Goal: Information Seeking & Learning: Learn about a topic

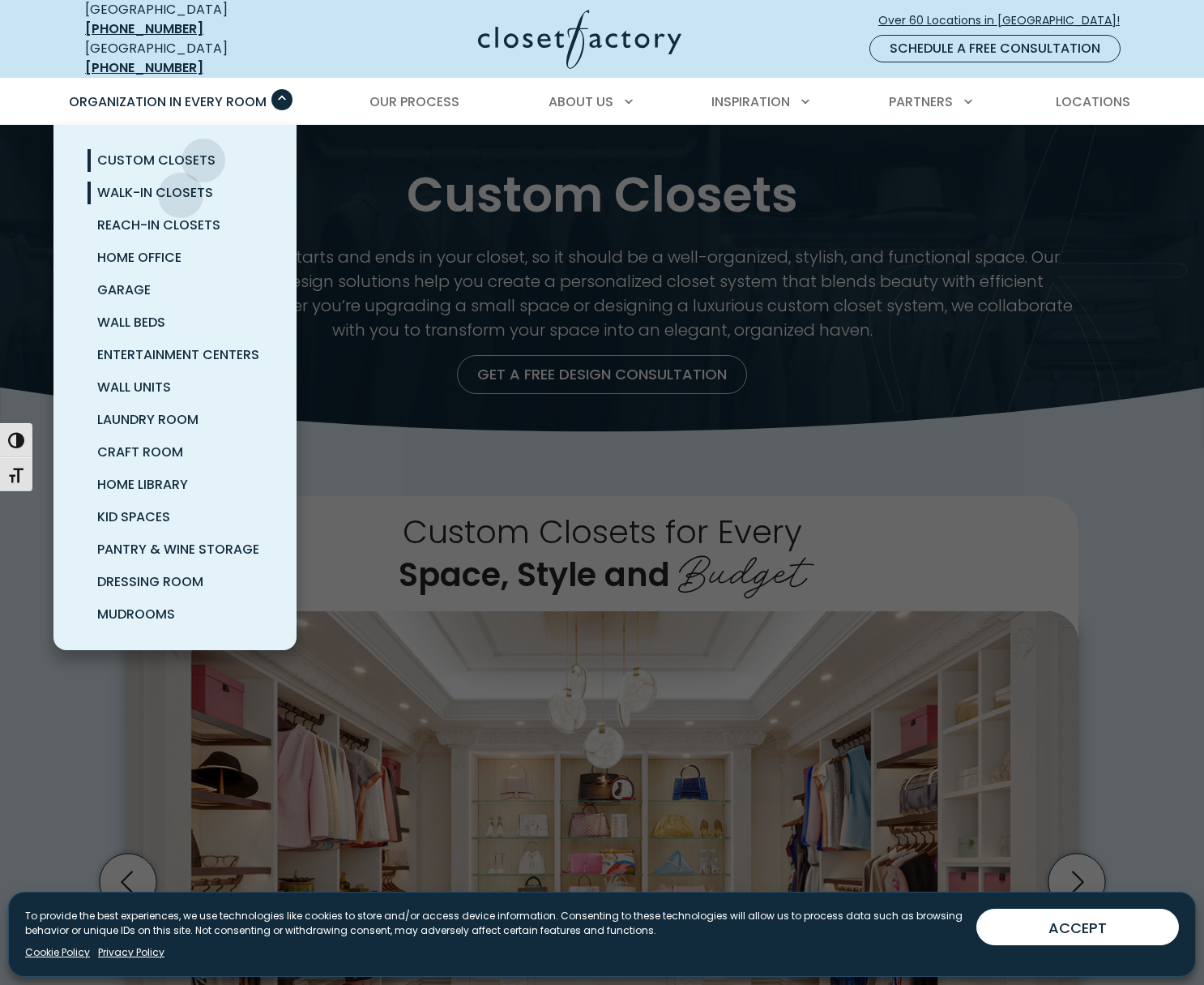
click at [180, 183] on span "Walk-In Closets" at bounding box center [155, 192] width 116 height 19
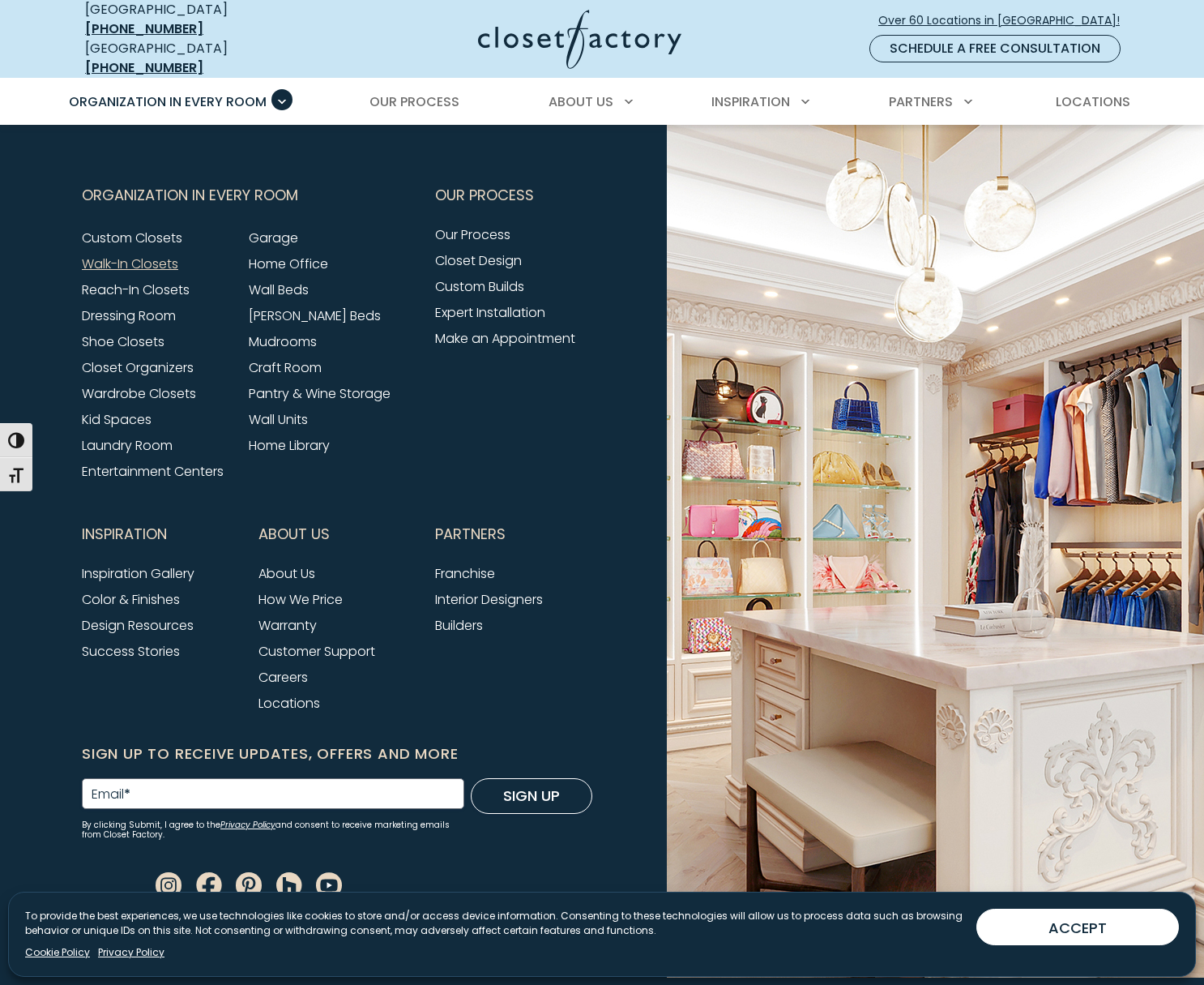
scroll to position [5349, 0]
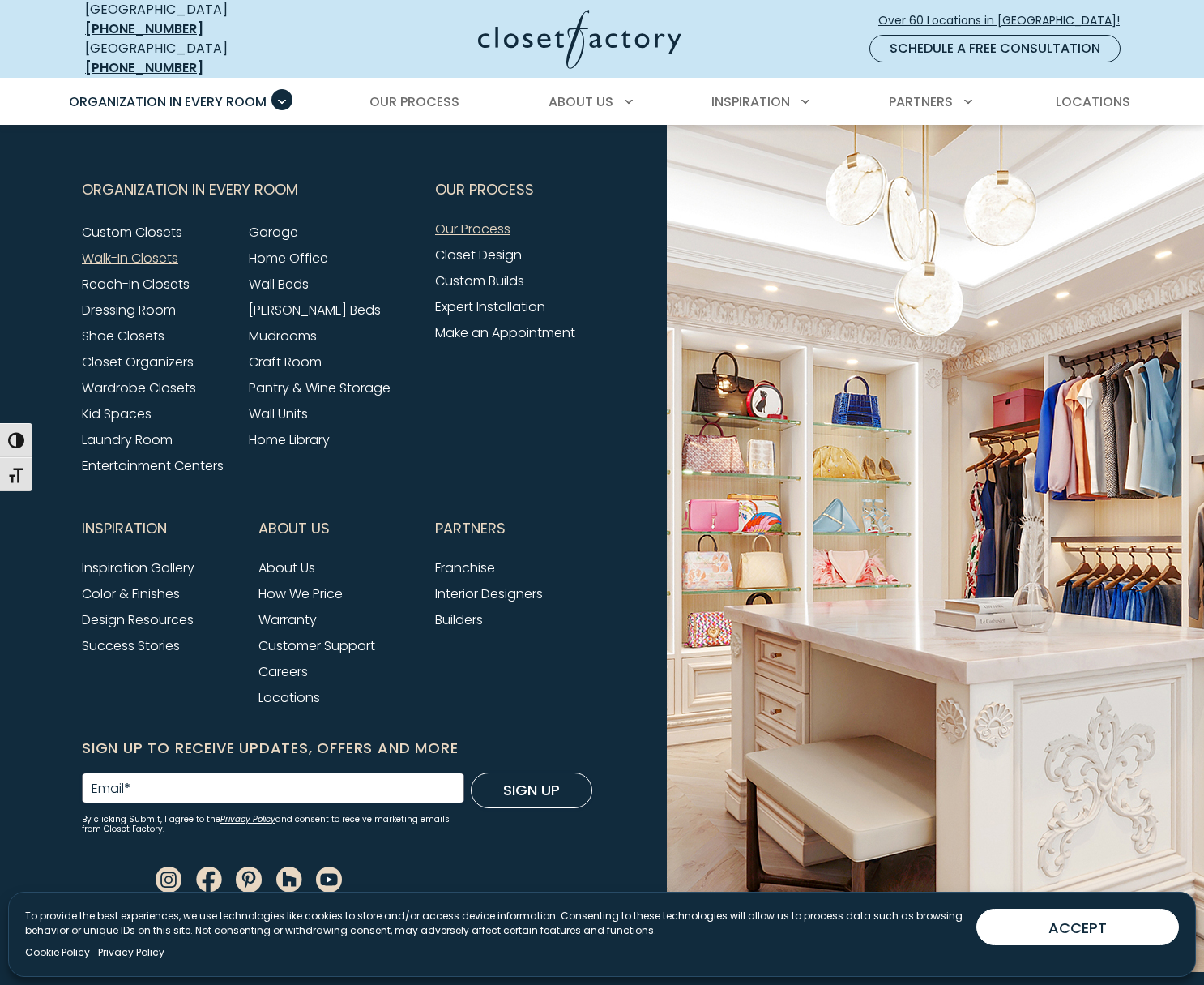
click at [450, 227] on link "Our Process" at bounding box center [472, 228] width 75 height 19
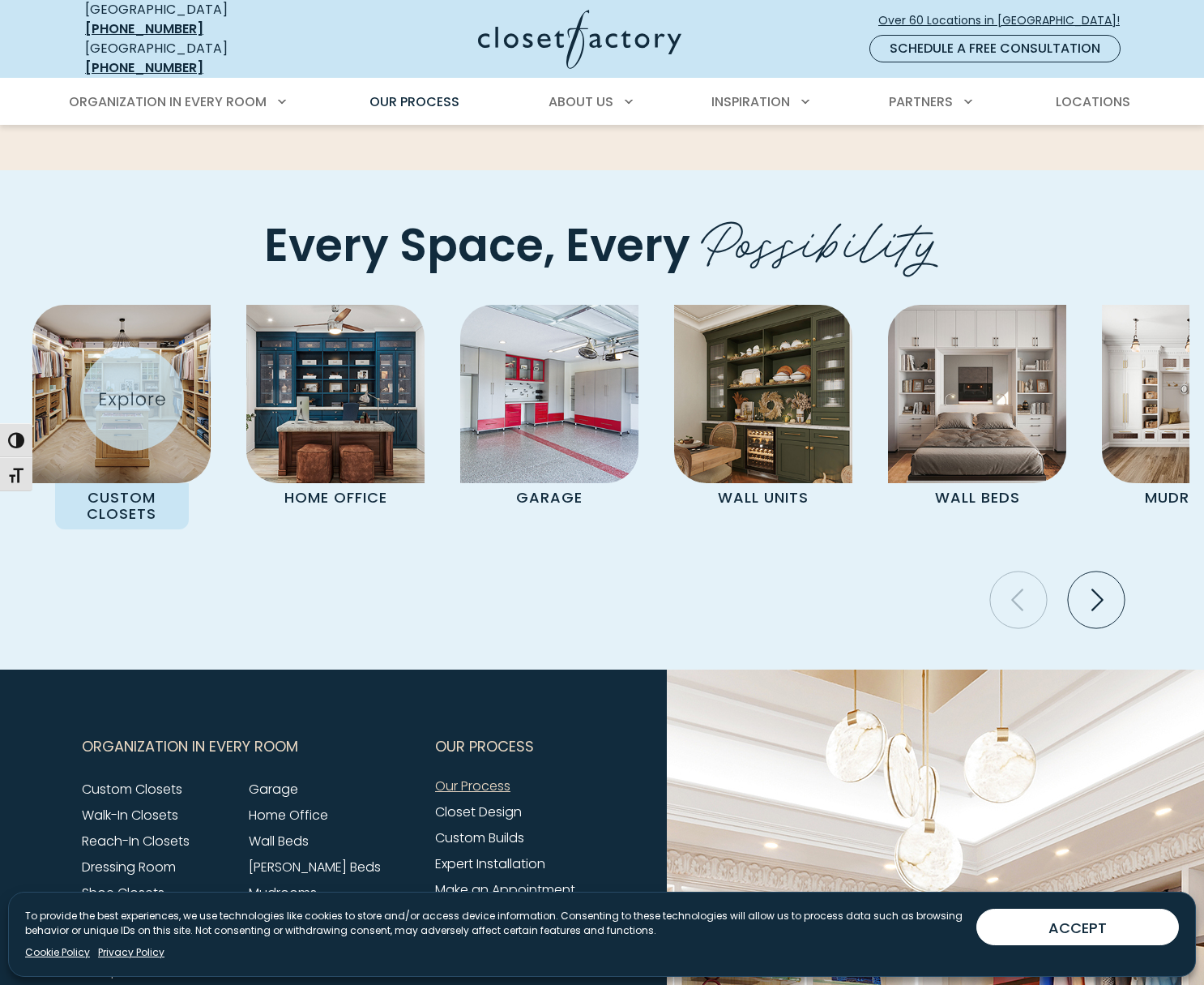
scroll to position [3263, 0]
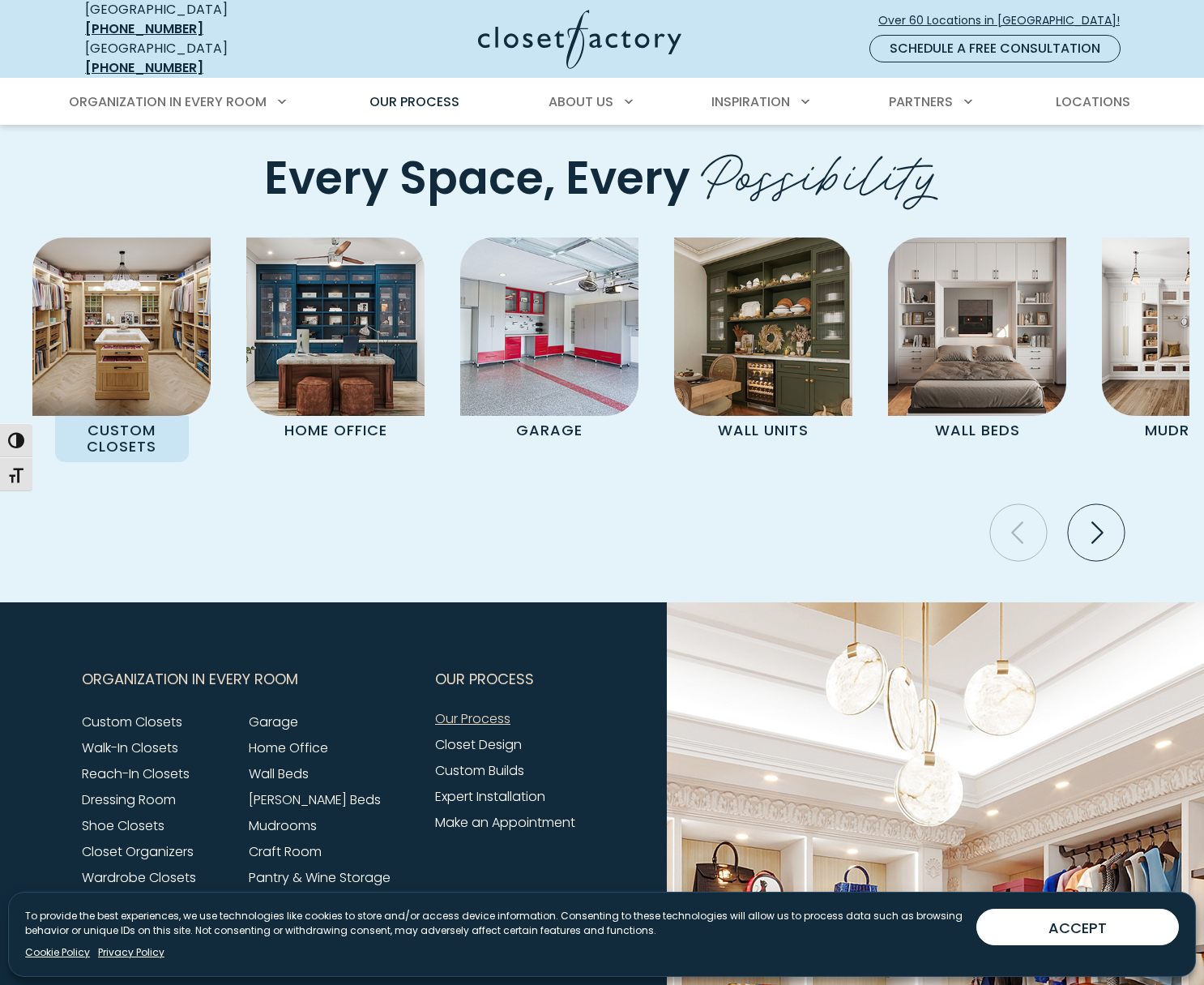
click at [130, 416] on p "Custom Closets" at bounding box center [122, 439] width 134 height 46
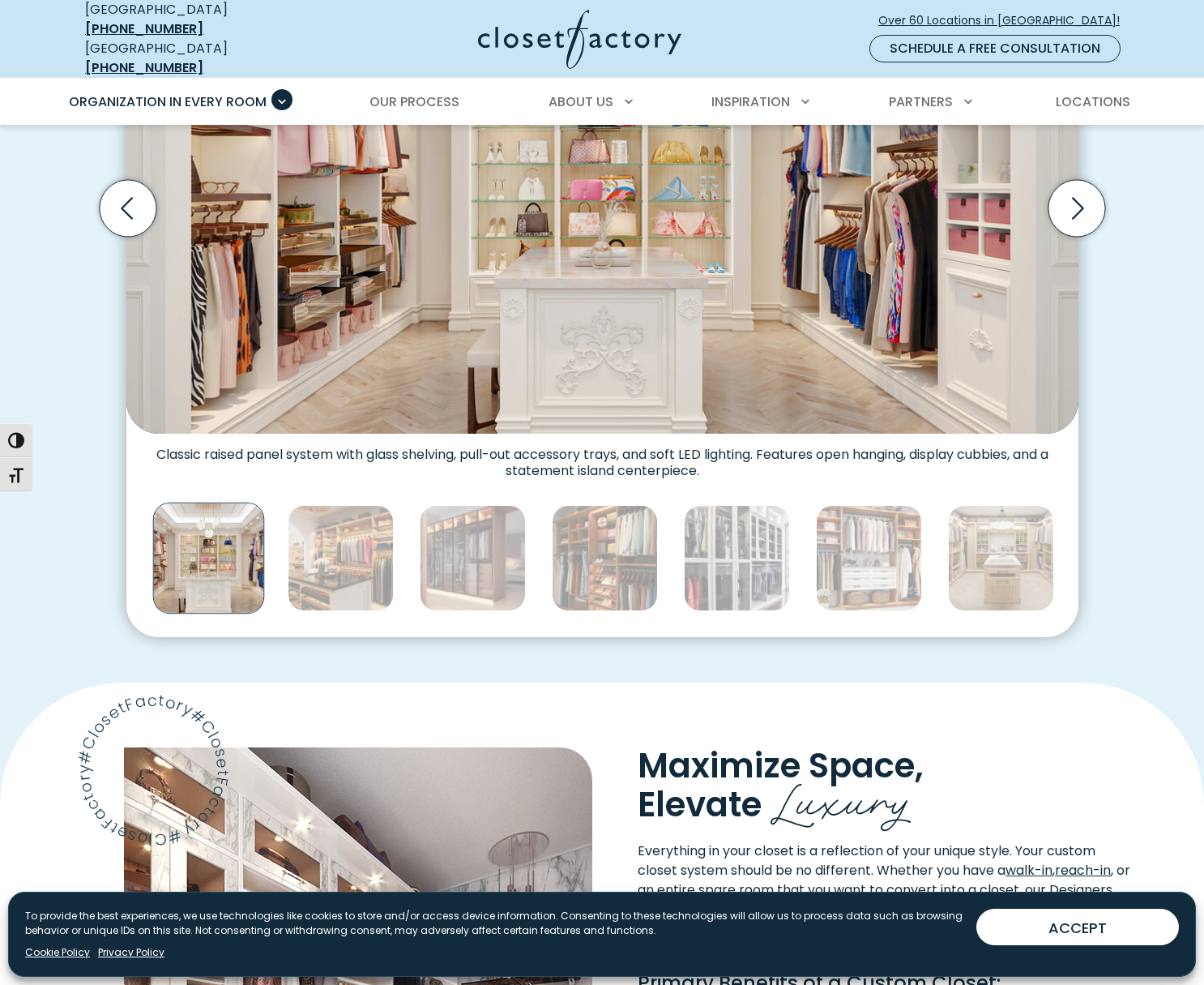
scroll to position [682, 0]
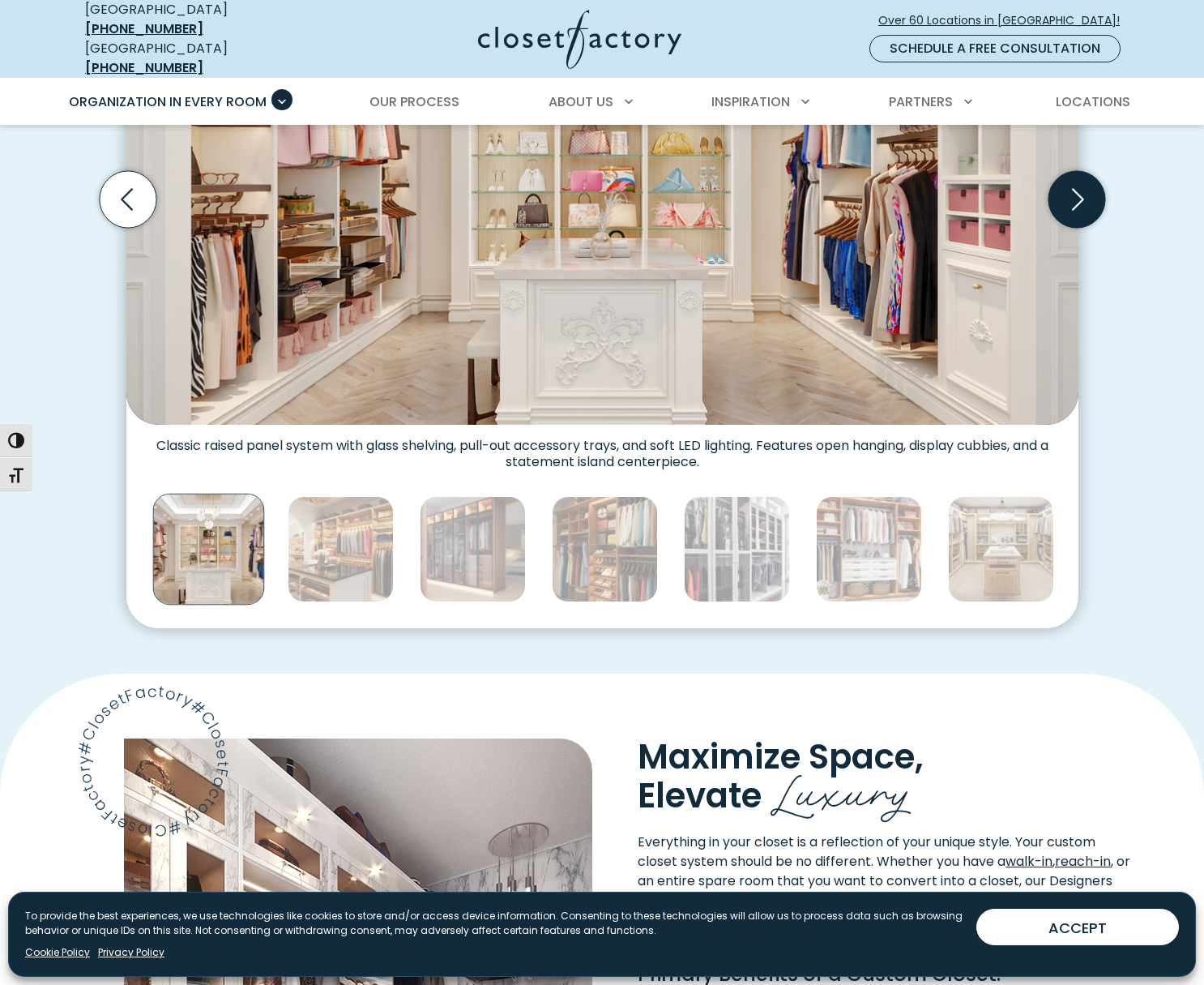
click at [1083, 197] on icon "Next slide" at bounding box center [1076, 199] width 57 height 57
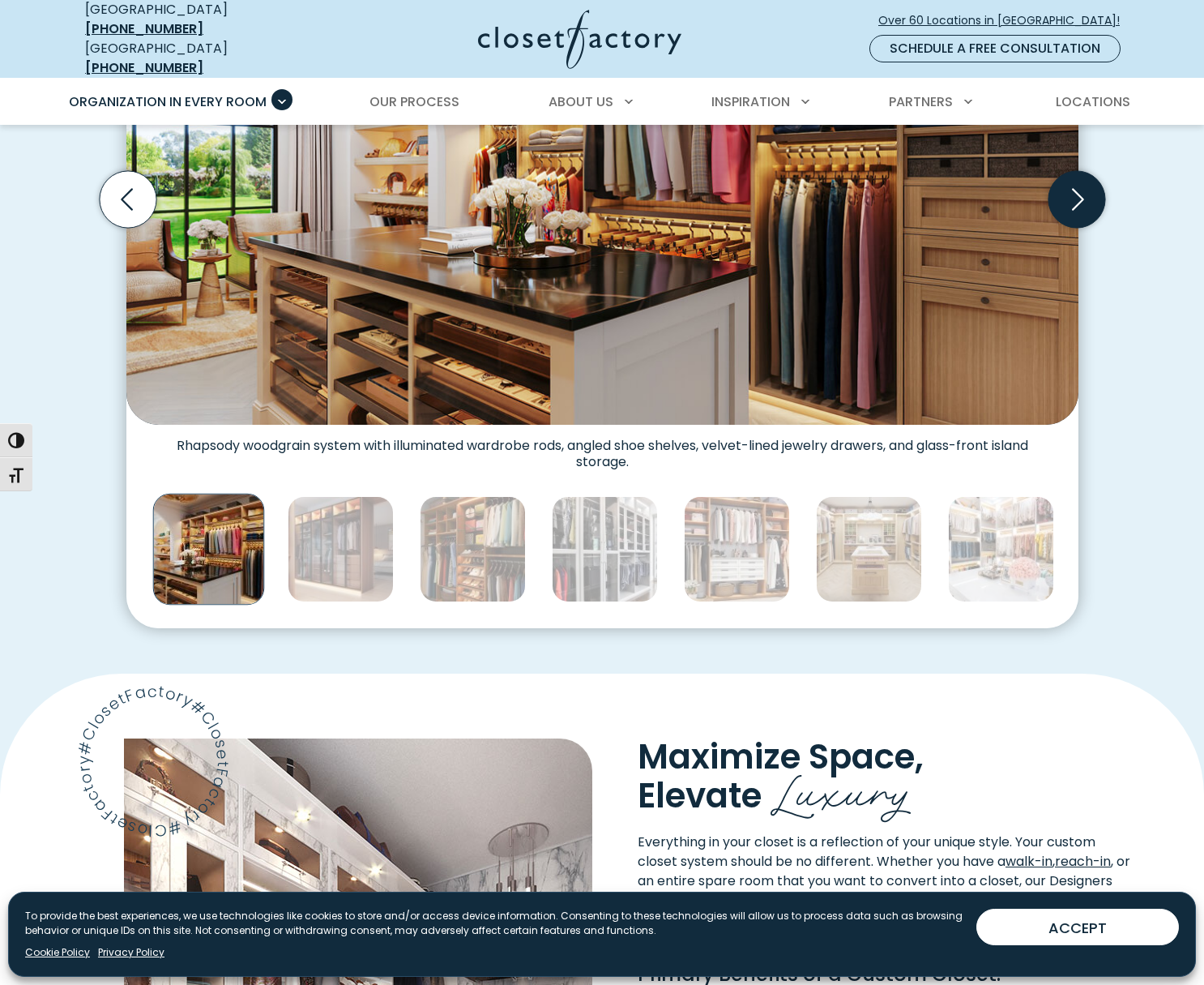
click at [1083, 197] on icon "Next slide" at bounding box center [1076, 199] width 57 height 57
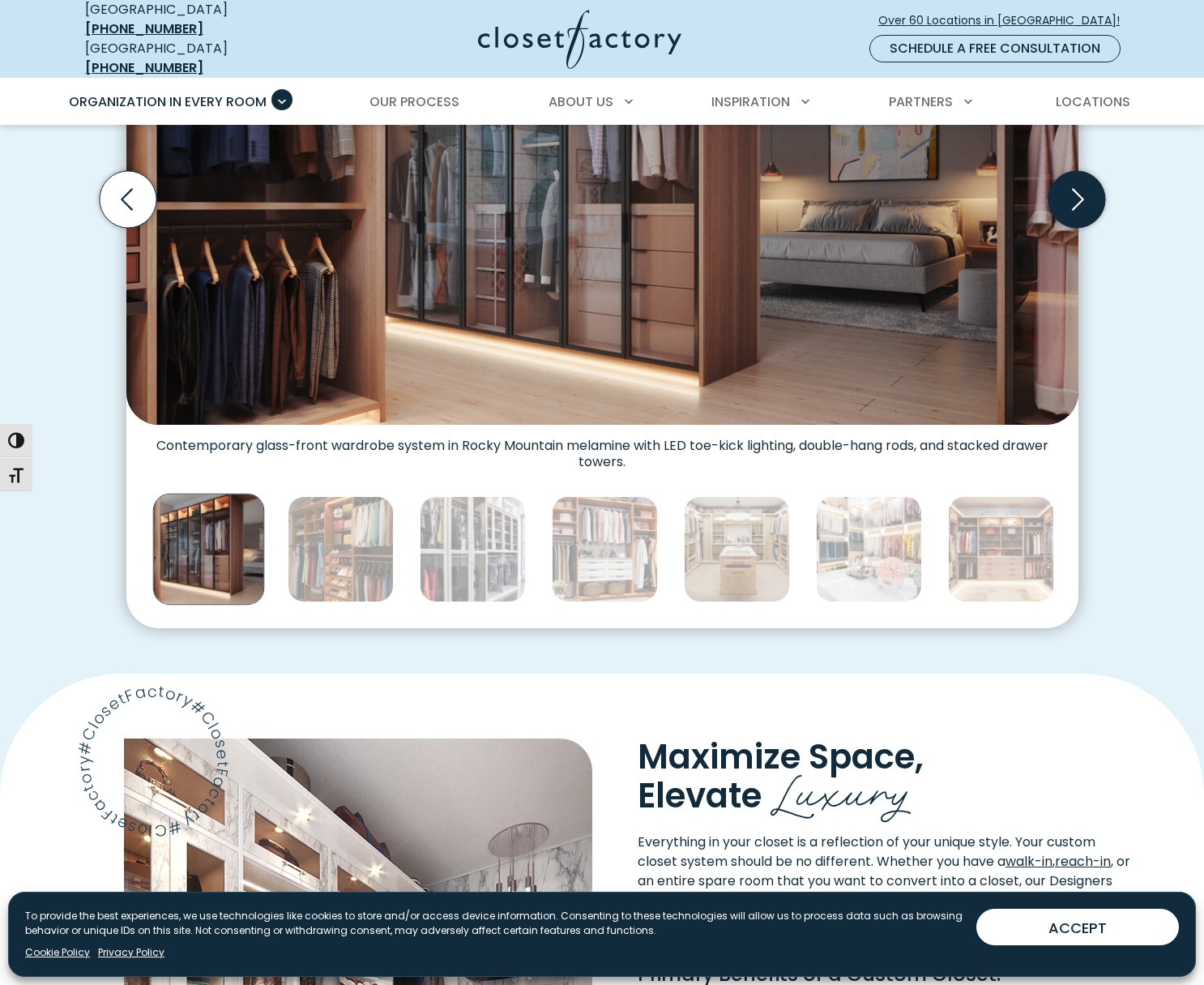
click at [1083, 197] on icon "Next slide" at bounding box center [1076, 199] width 57 height 57
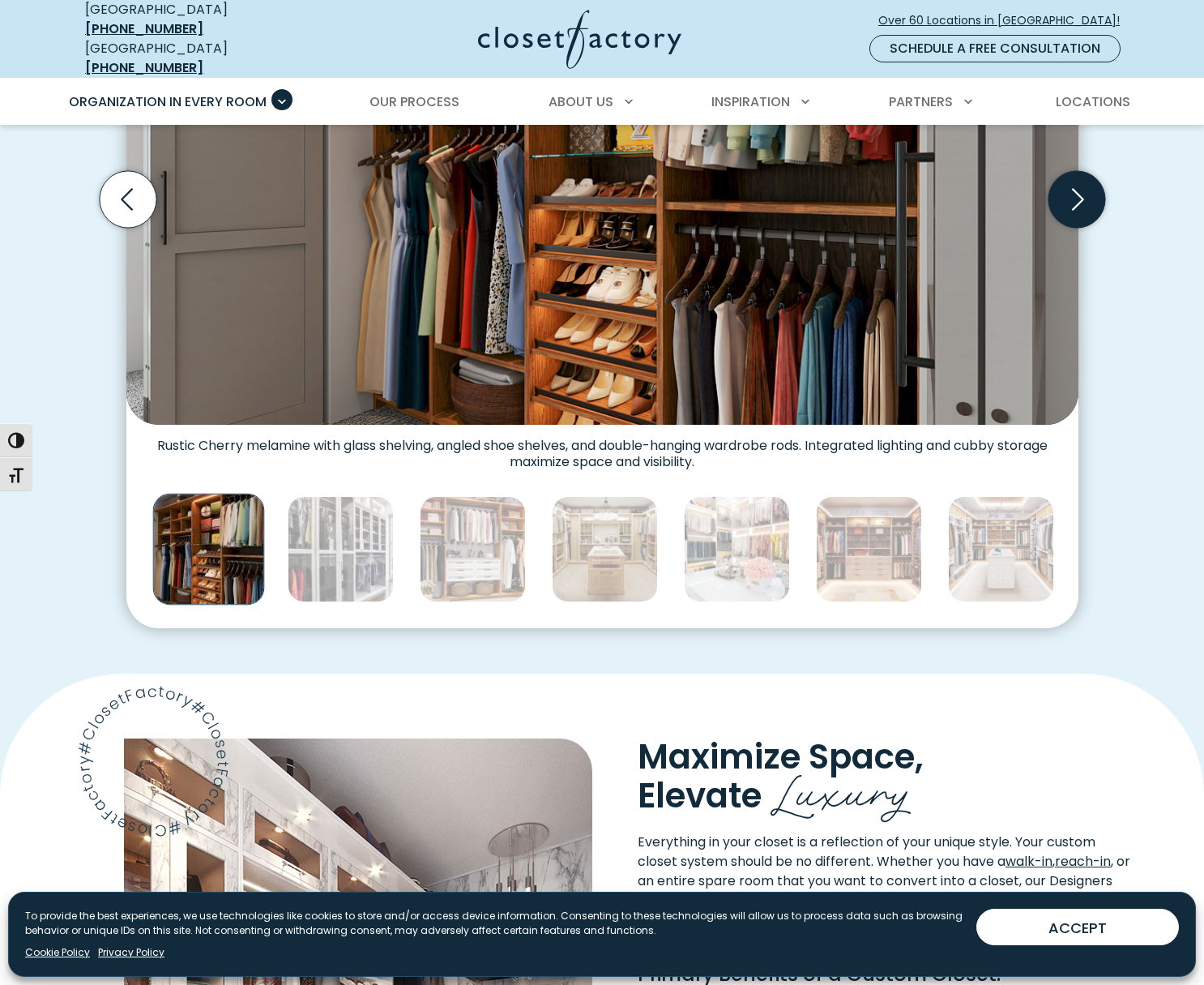
click at [1083, 197] on icon "Next slide" at bounding box center [1076, 199] width 57 height 57
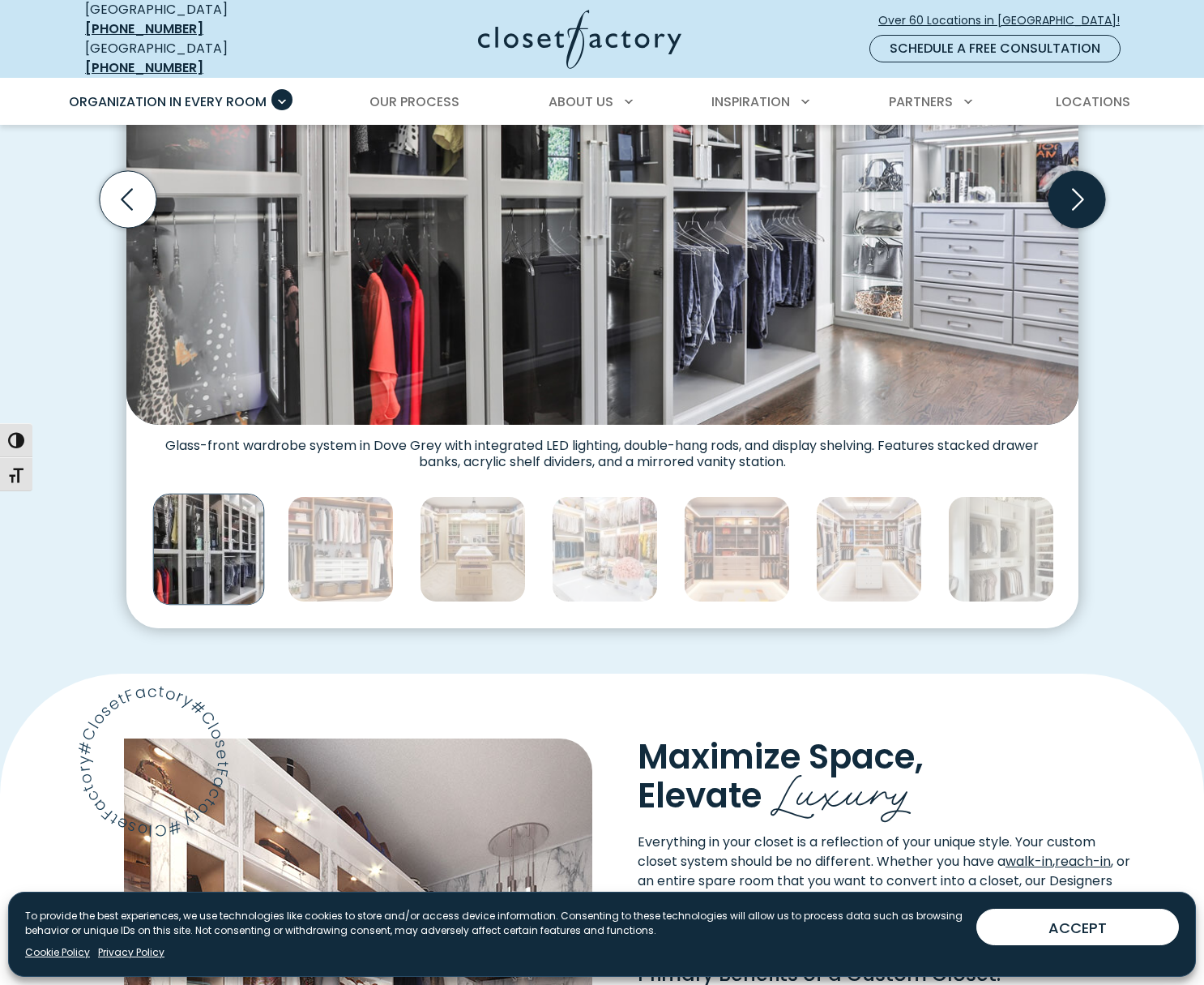
click at [1083, 197] on icon "Next slide" at bounding box center [1076, 199] width 57 height 57
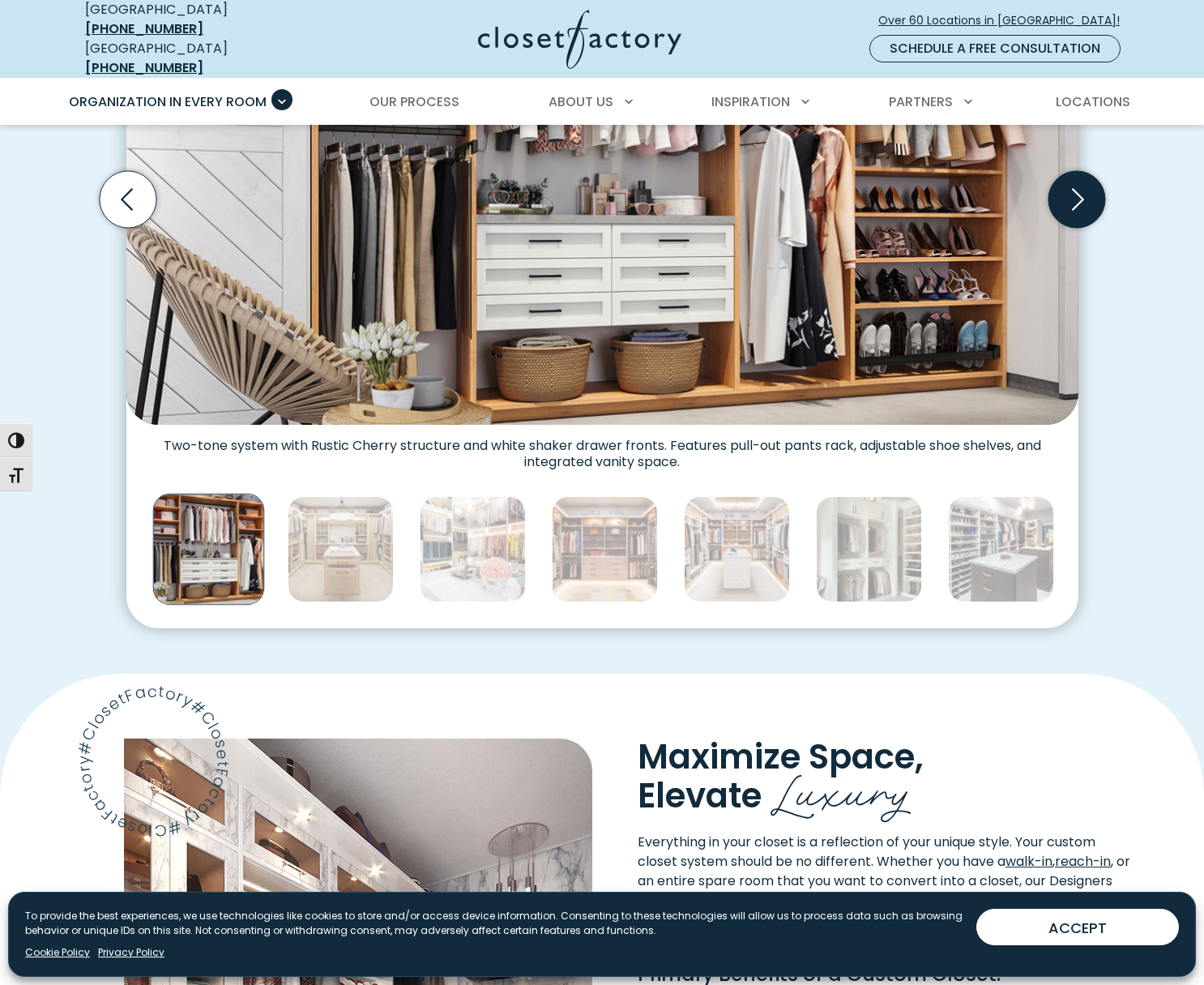
click at [1083, 197] on icon "Next slide" at bounding box center [1076, 199] width 57 height 57
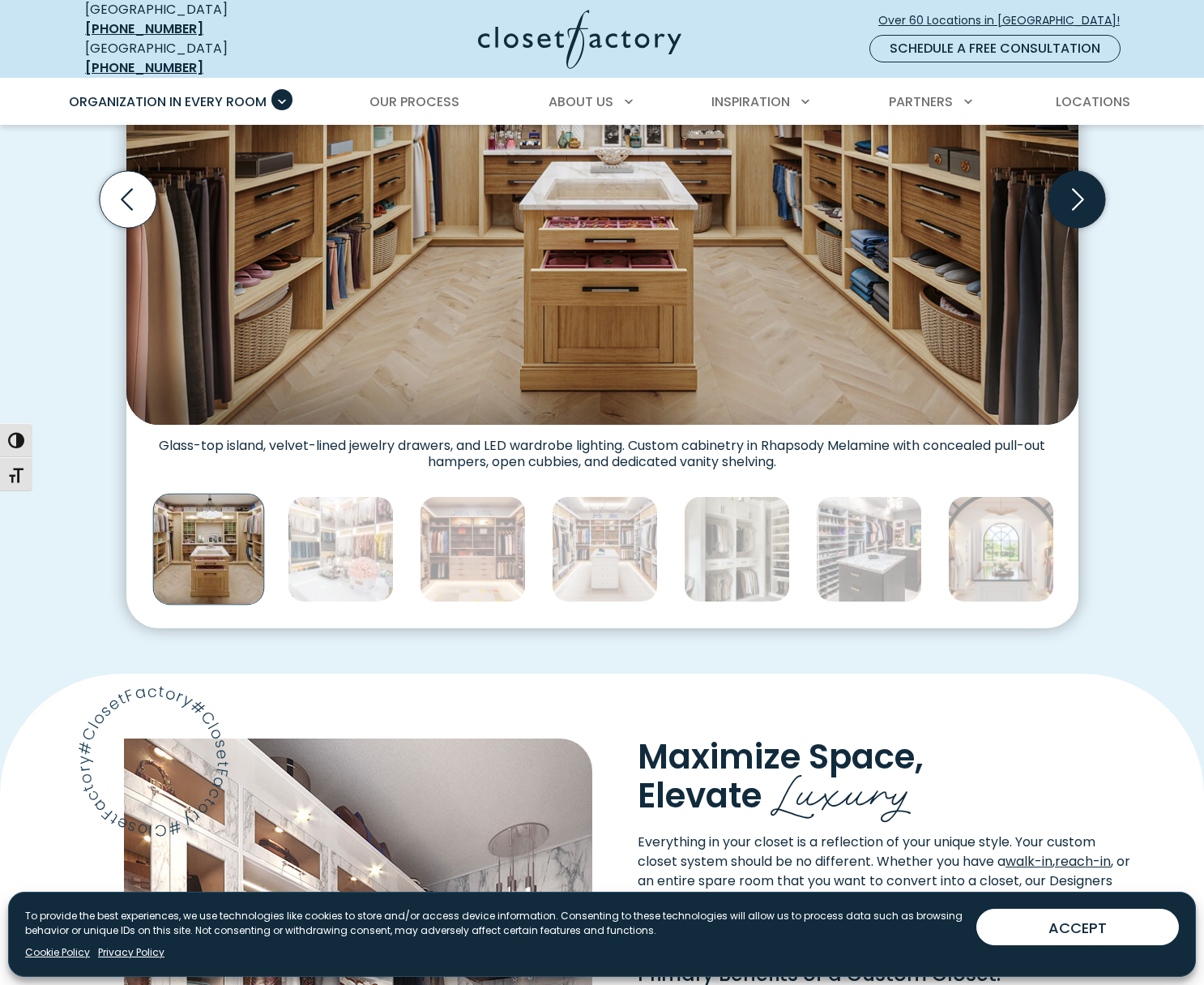
click at [1083, 197] on icon "Next slide" at bounding box center [1076, 199] width 57 height 57
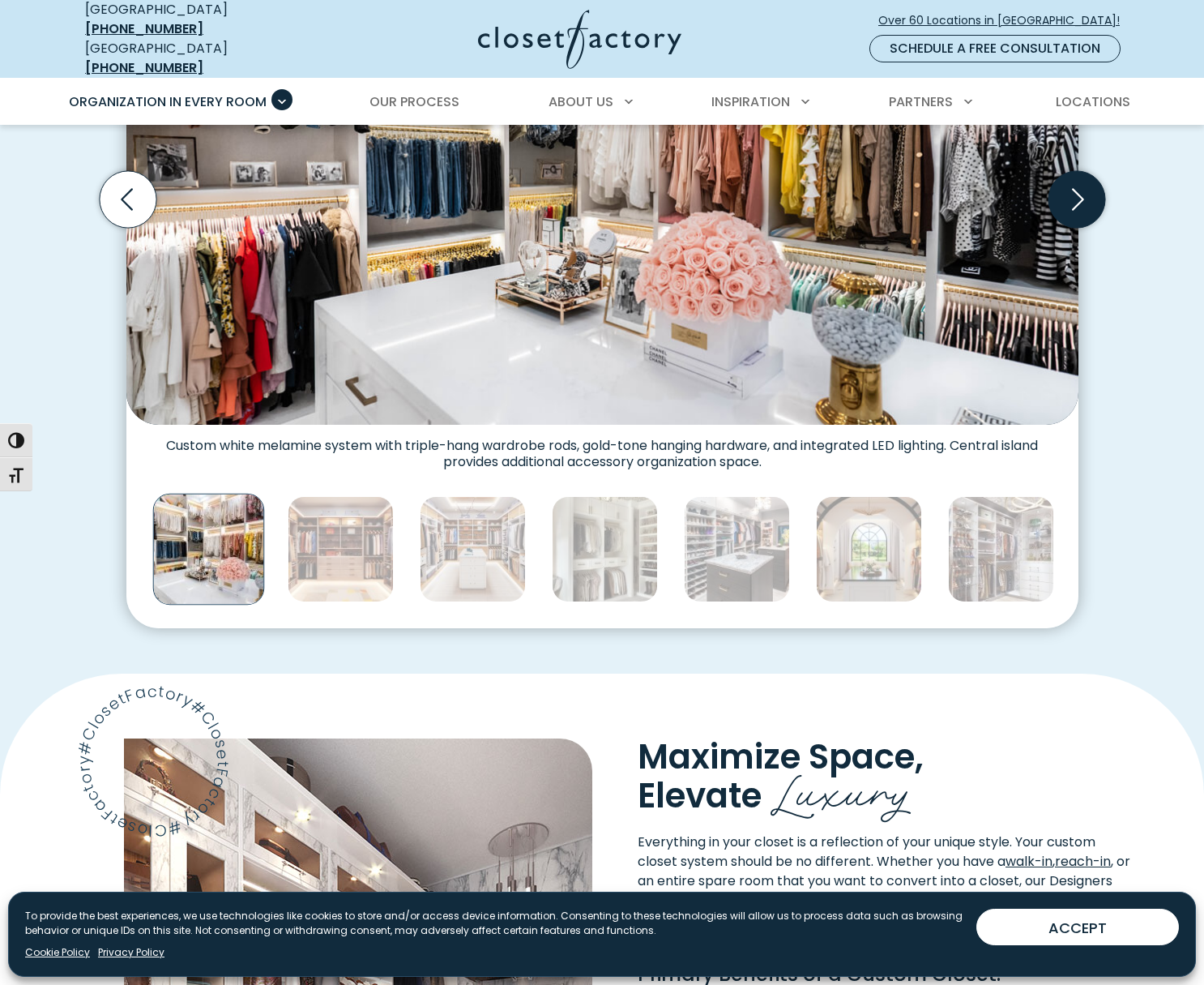
click at [1083, 197] on icon "Next slide" at bounding box center [1076, 199] width 57 height 57
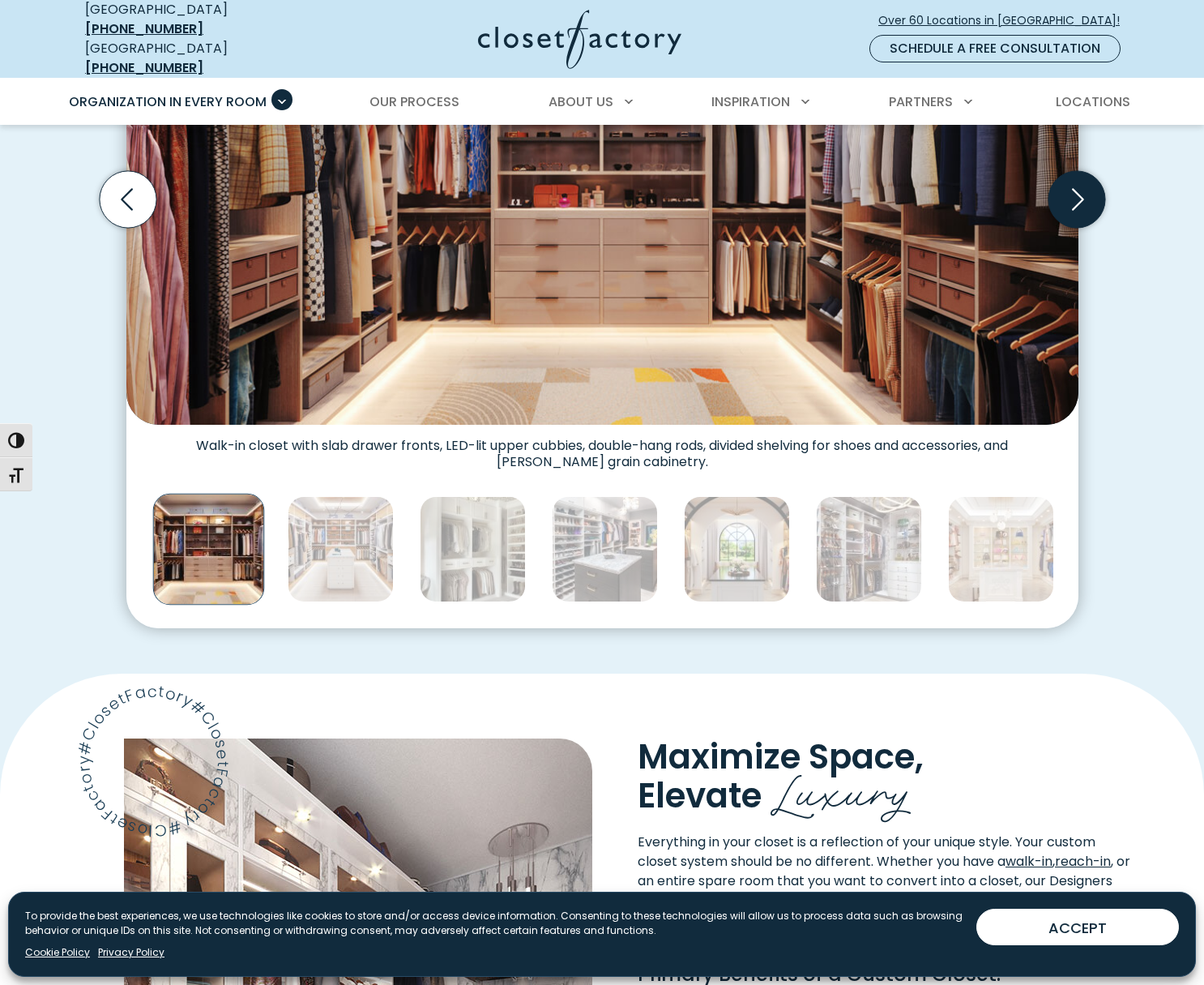
click at [1083, 197] on icon "Next slide" at bounding box center [1076, 199] width 57 height 57
